Goal: Find specific page/section

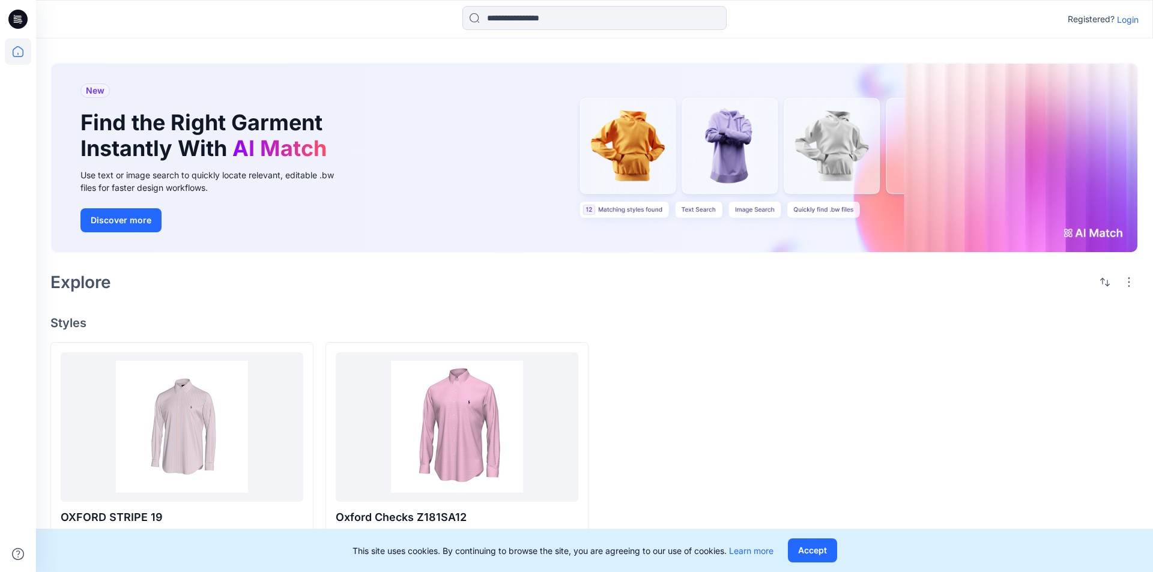
click at [1130, 18] on p "Login" at bounding box center [1128, 19] width 22 height 13
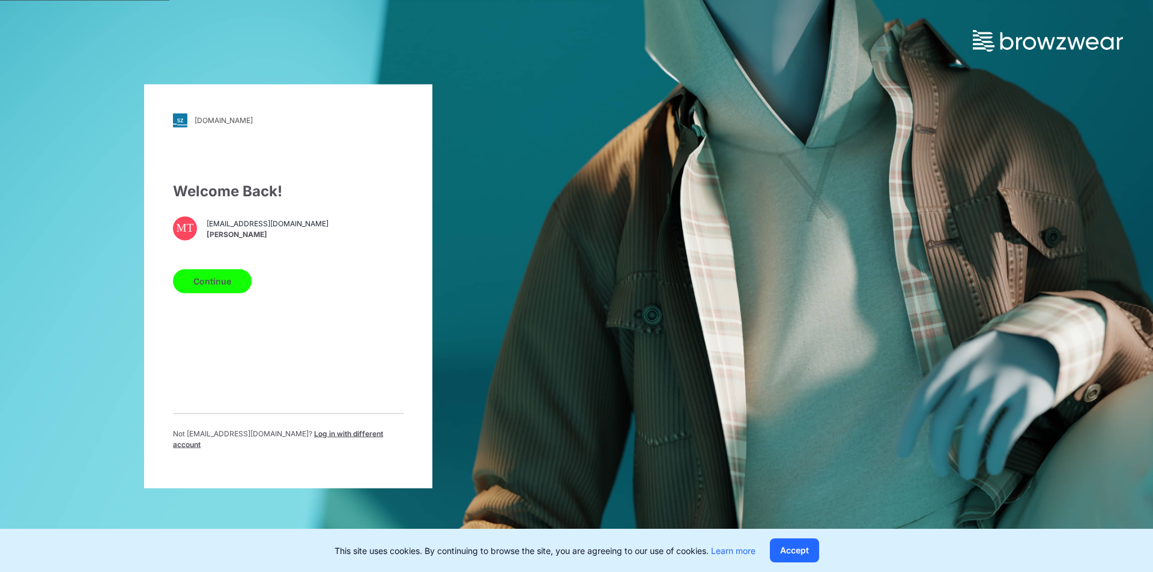
click at [210, 282] on button "Continue" at bounding box center [212, 281] width 79 height 24
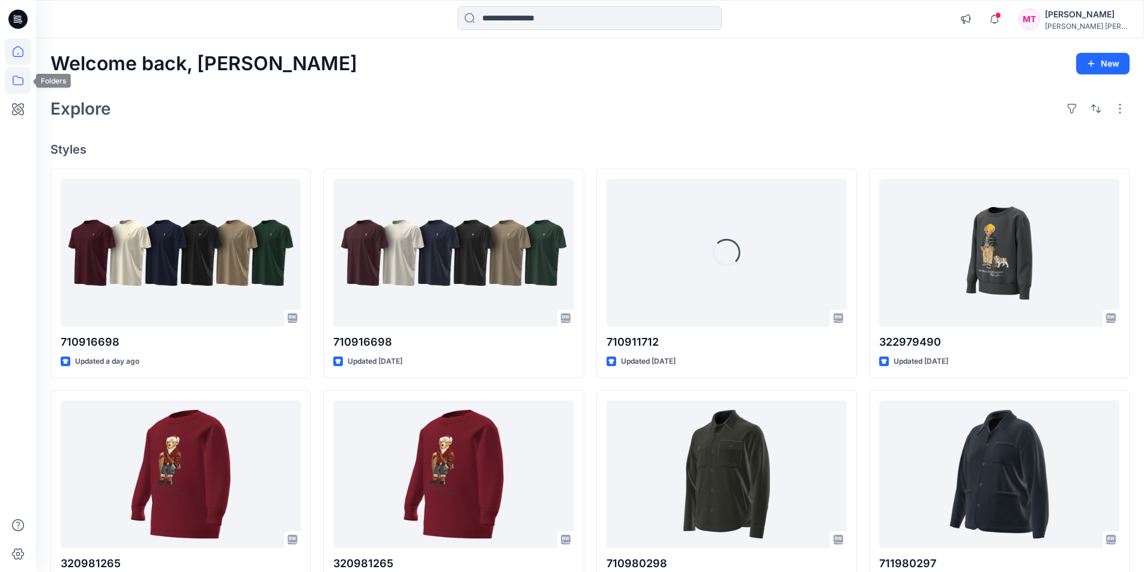
click at [20, 80] on icon at bounding box center [18, 80] width 26 height 26
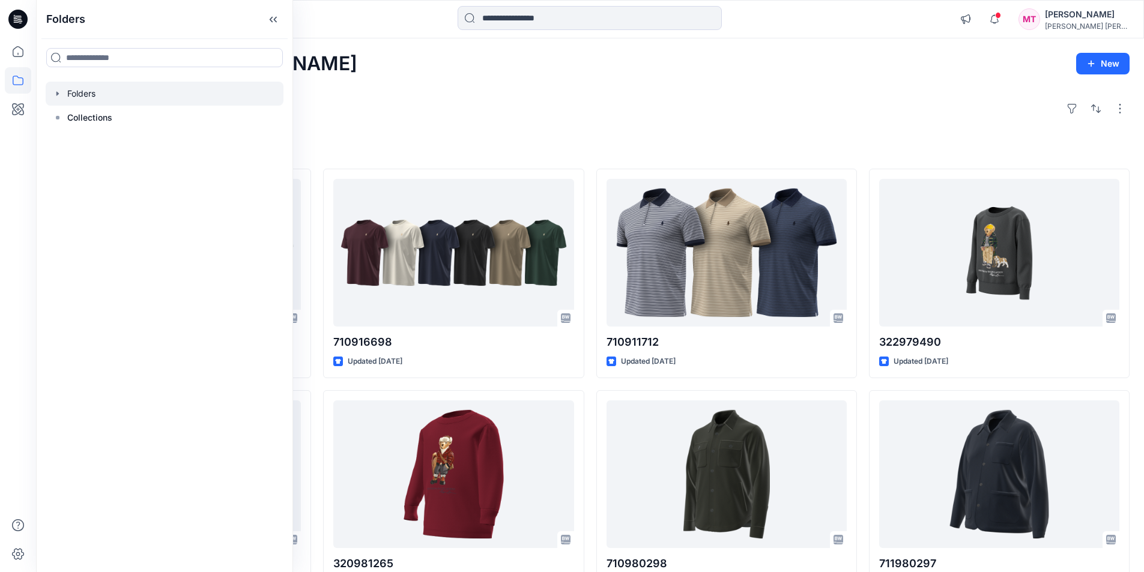
click at [60, 94] on icon "button" at bounding box center [58, 94] width 10 height 10
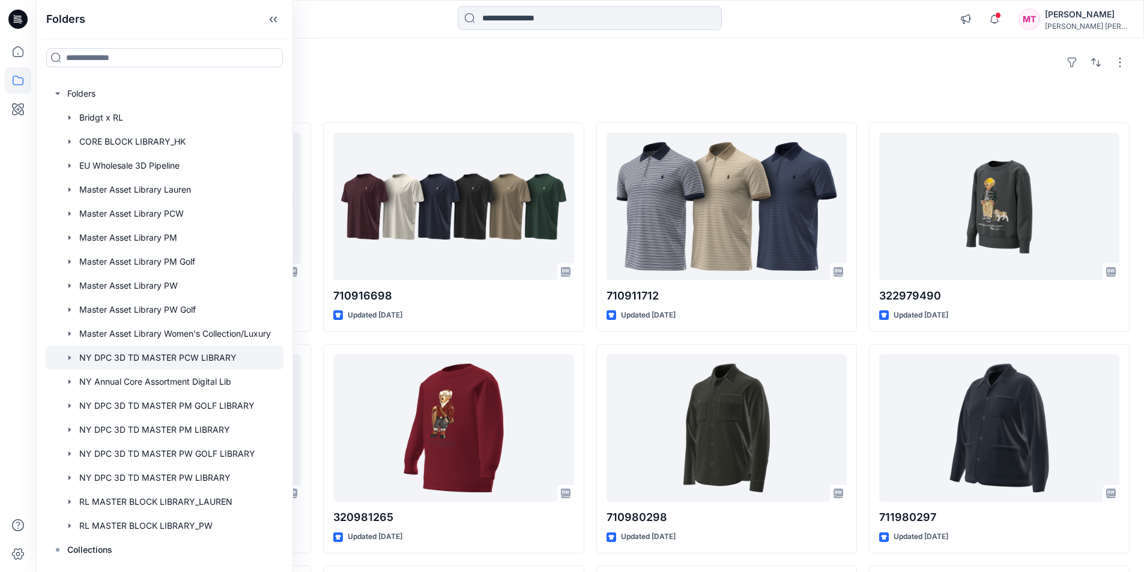
scroll to position [240, 0]
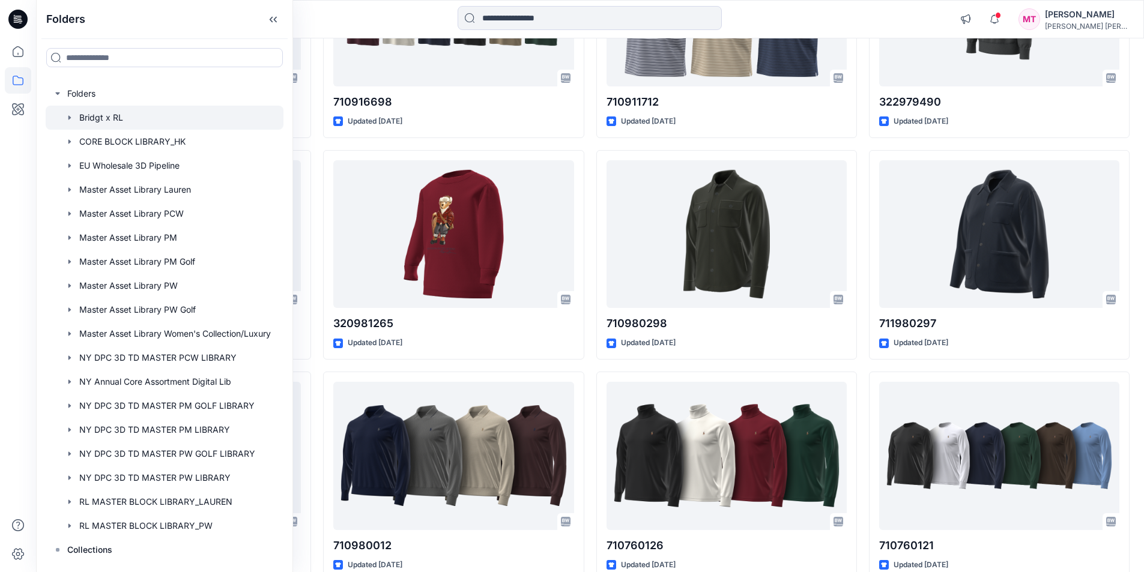
click at [70, 120] on icon "button" at bounding box center [70, 118] width 10 height 10
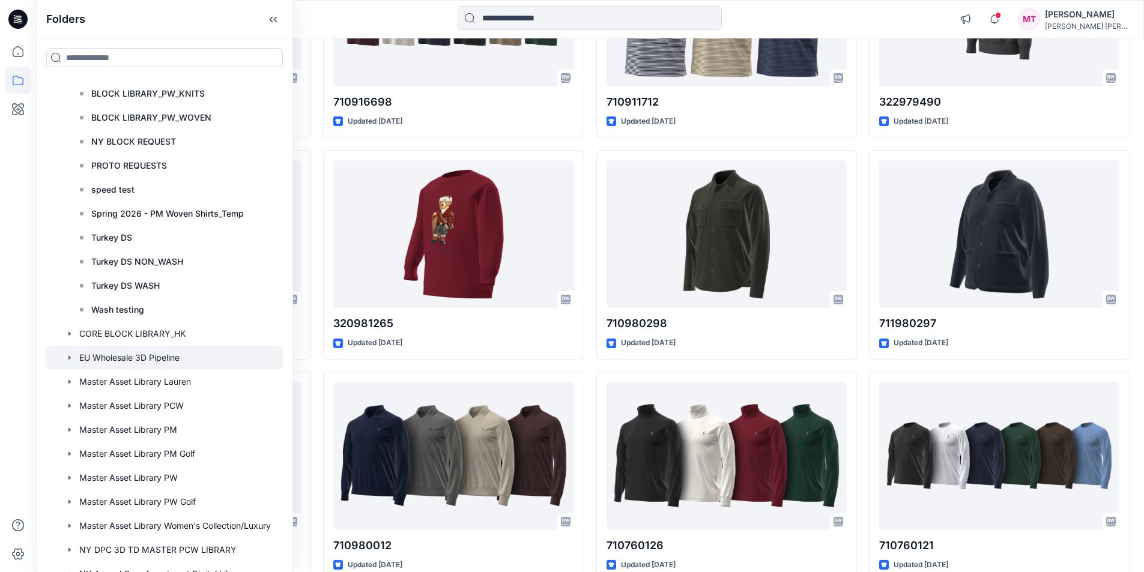
scroll to position [180, 0]
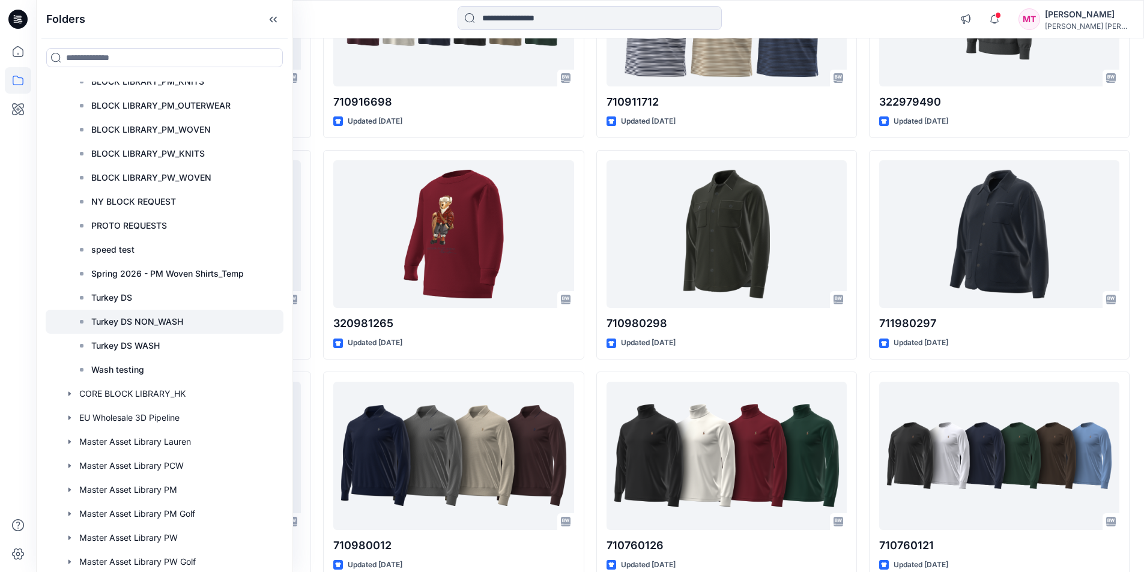
drag, startPoint x: 201, startPoint y: 321, endPoint x: 102, endPoint y: 315, distance: 98.7
click at [102, 315] on div "Turkey DS NON_WASH" at bounding box center [177, 322] width 214 height 24
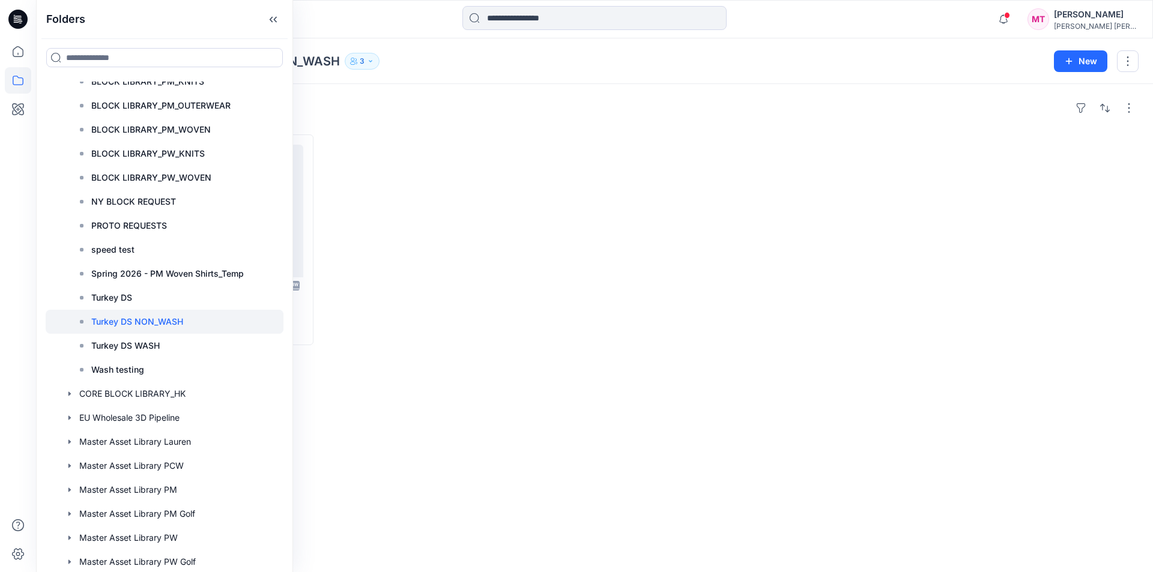
click at [482, 53] on div "Folders Bridgt x RL Turkey DS NON_WASH 3" at bounding box center [547, 61] width 995 height 17
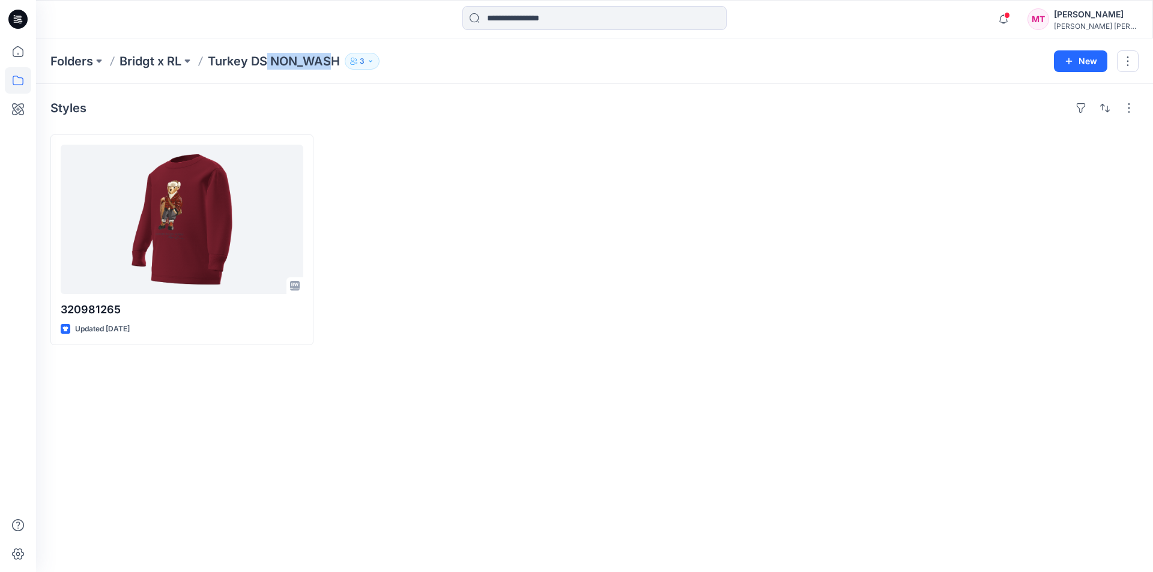
drag, startPoint x: 337, startPoint y: 61, endPoint x: 264, endPoint y: 61, distance: 73.3
click at [264, 61] on p "Turkey DS NON_WASH" at bounding box center [274, 61] width 132 height 17
drag, startPoint x: 208, startPoint y: 58, endPoint x: 338, endPoint y: 61, distance: 129.7
click at [338, 61] on div "Folders Bridgt x RL Turkey DS NON_WASH 3" at bounding box center [547, 61] width 995 height 17
copy p "Turkey DS NON_WASH"
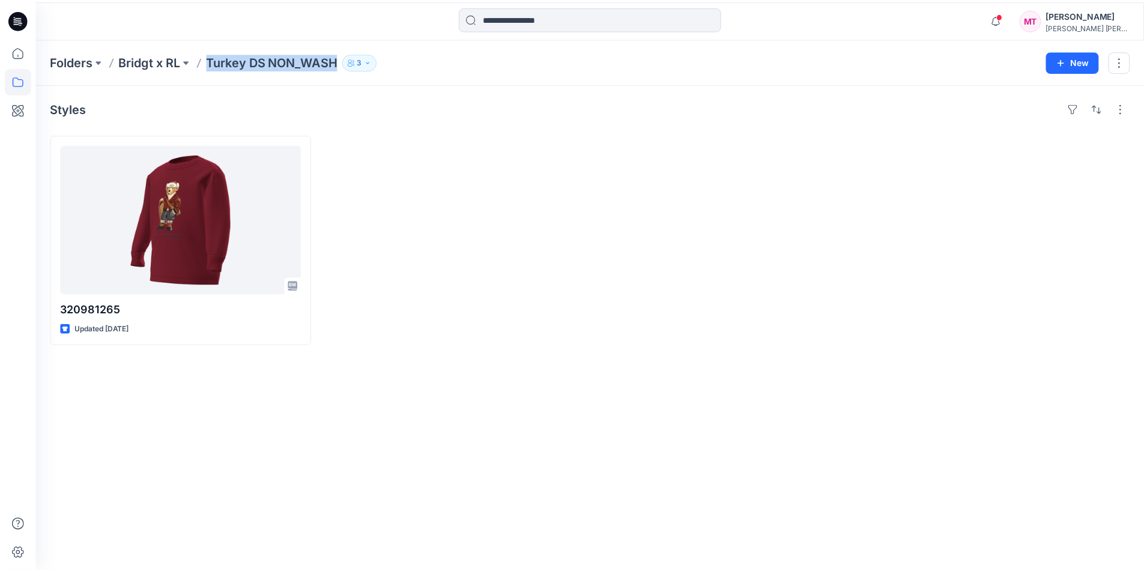
scroll to position [240, 0]
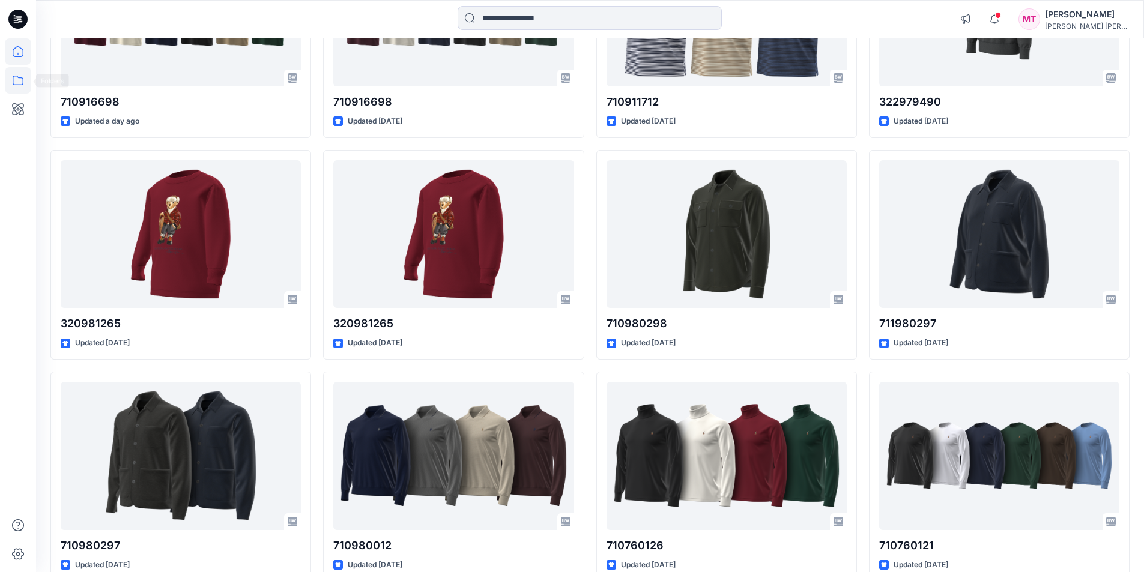
click at [20, 78] on icon at bounding box center [18, 81] width 11 height 10
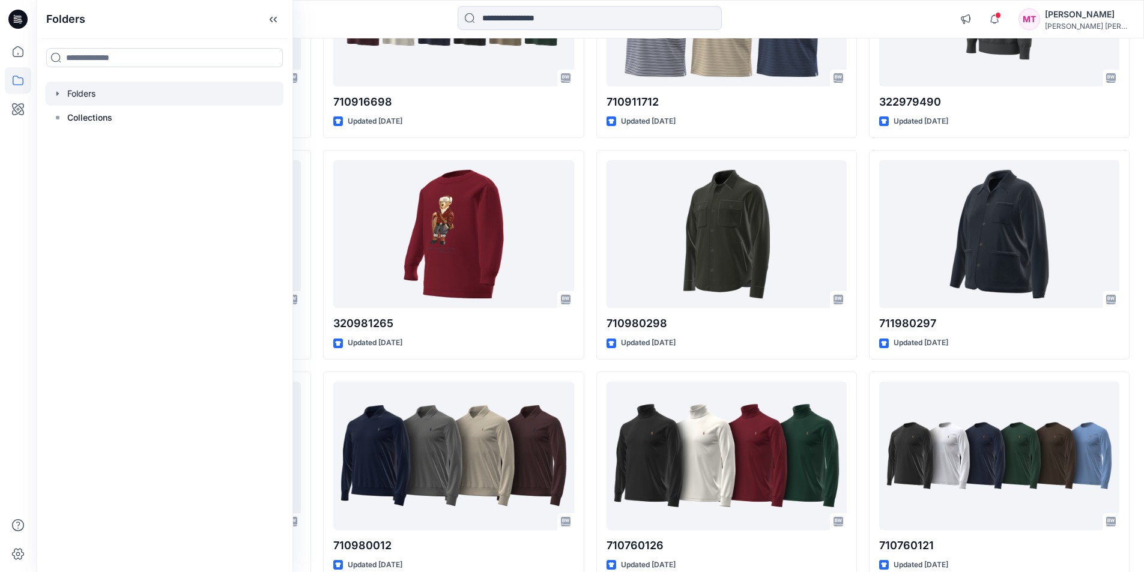
click at [60, 92] on icon "button" at bounding box center [58, 94] width 10 height 10
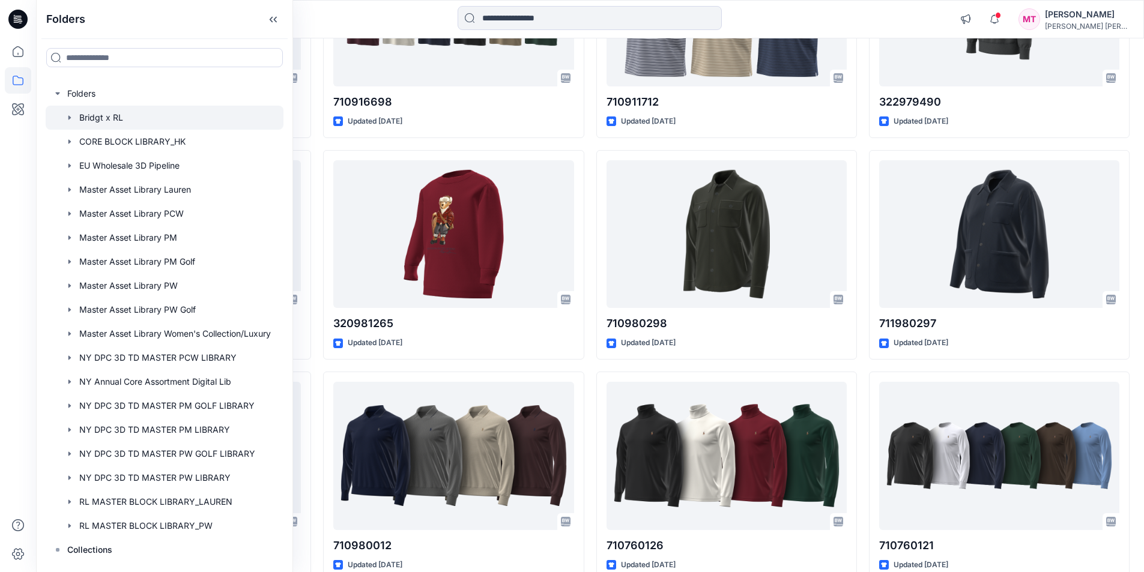
click at [67, 118] on icon "button" at bounding box center [70, 118] width 10 height 10
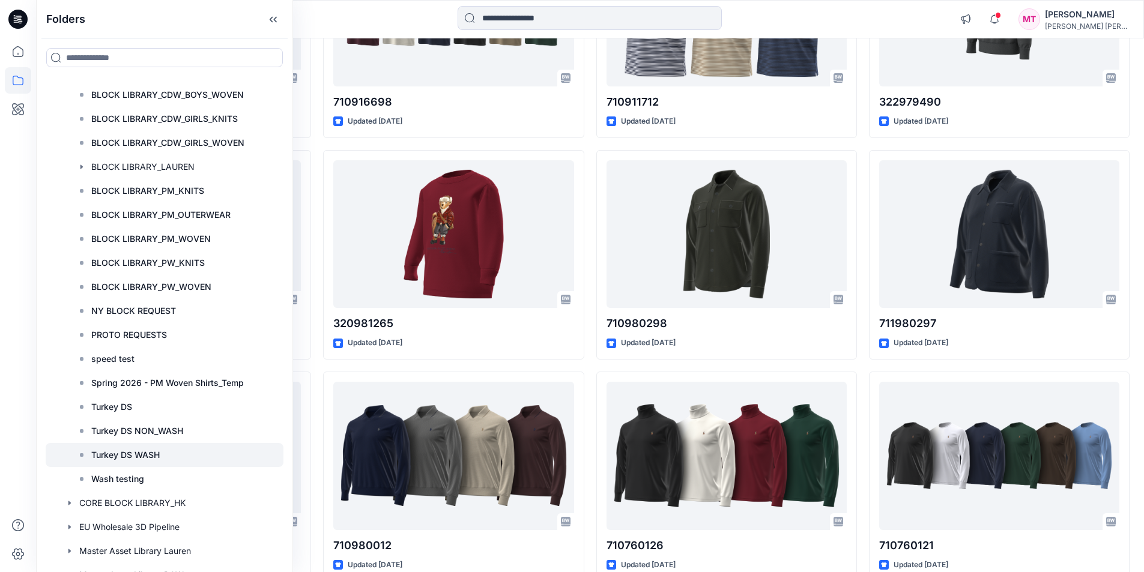
scroll to position [180, 0]
